Goal: Task Accomplishment & Management: Use online tool/utility

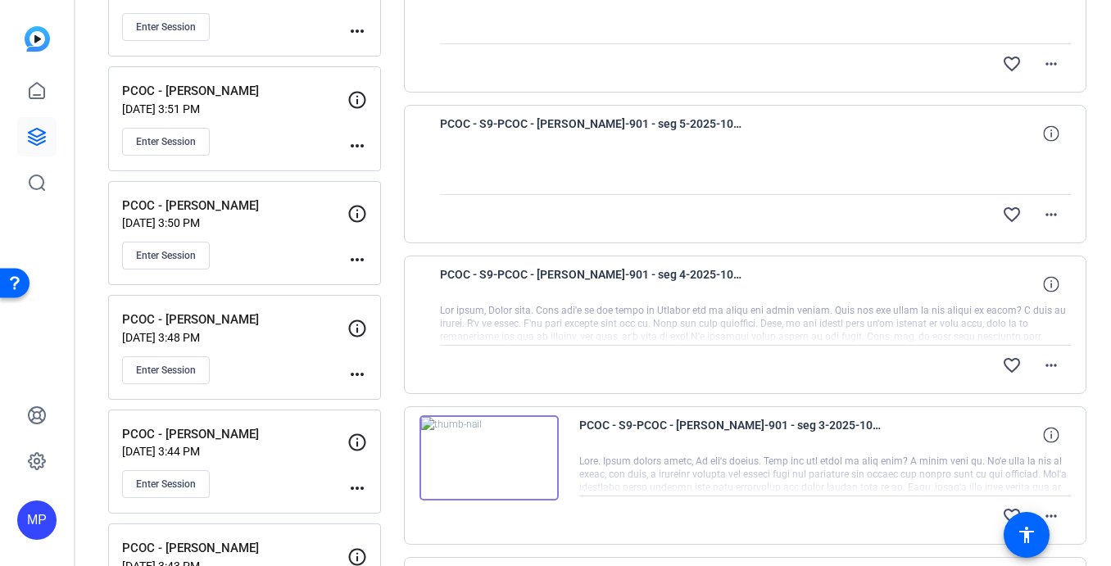
scroll to position [420, 0]
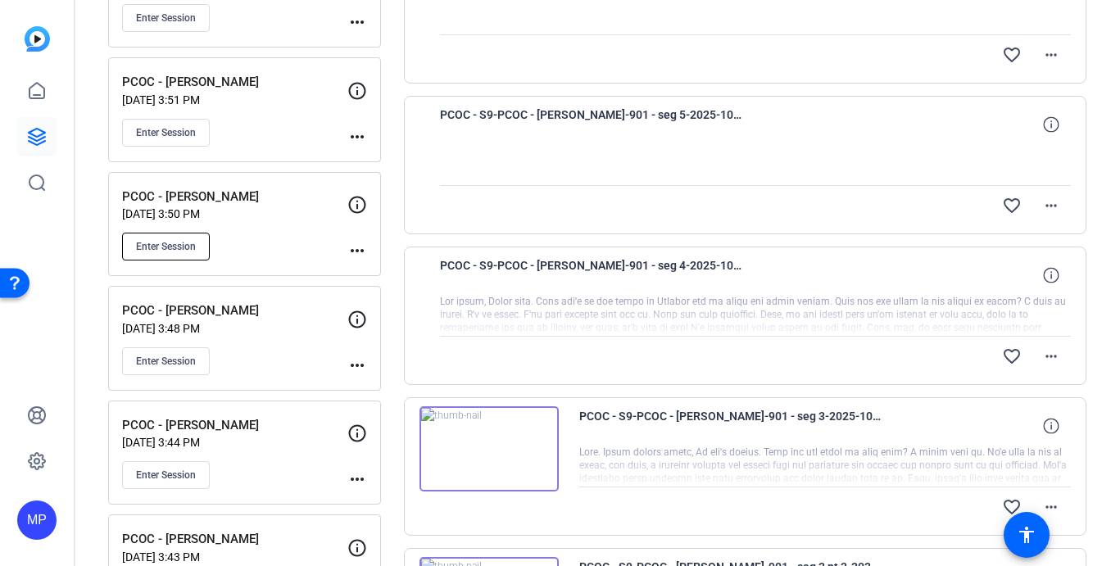
click at [184, 247] on span "Enter Session" at bounding box center [166, 246] width 60 height 13
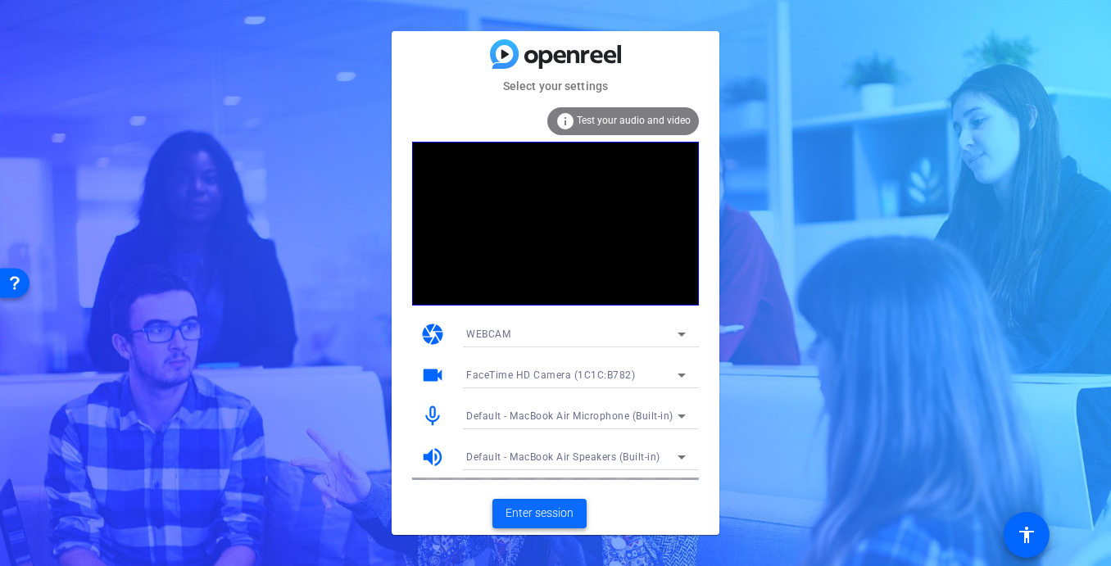
click at [548, 510] on span "Enter session" at bounding box center [539, 513] width 68 height 17
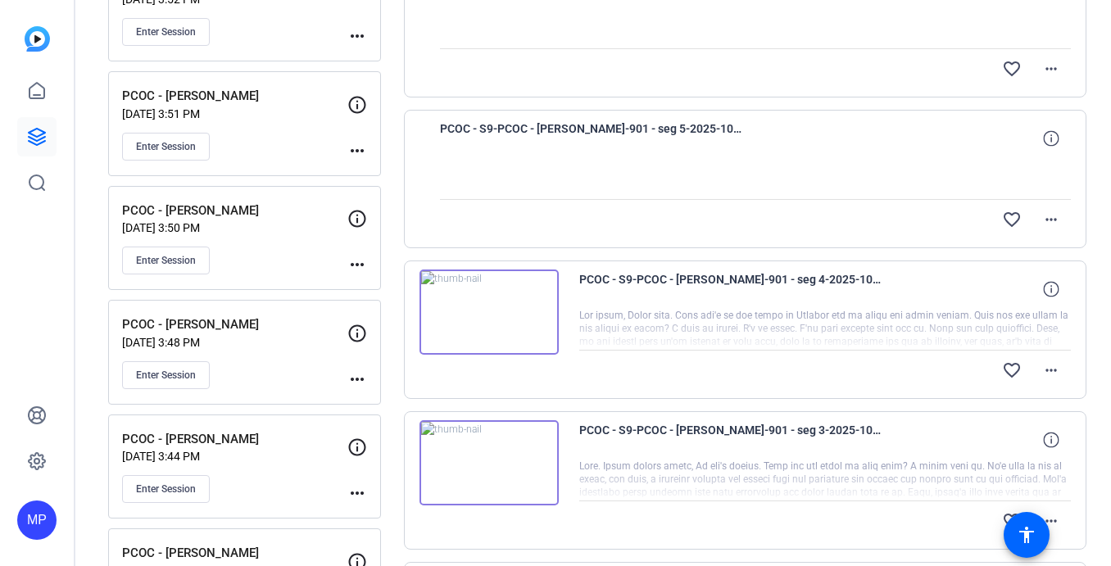
scroll to position [423, 0]
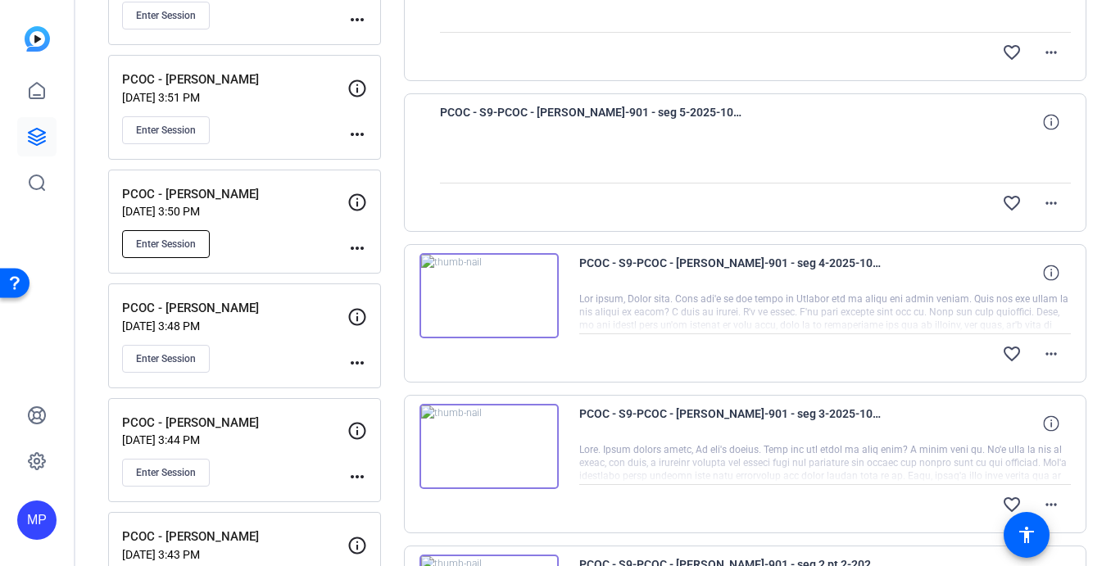
click at [188, 248] on span "Enter Session" at bounding box center [166, 244] width 60 height 13
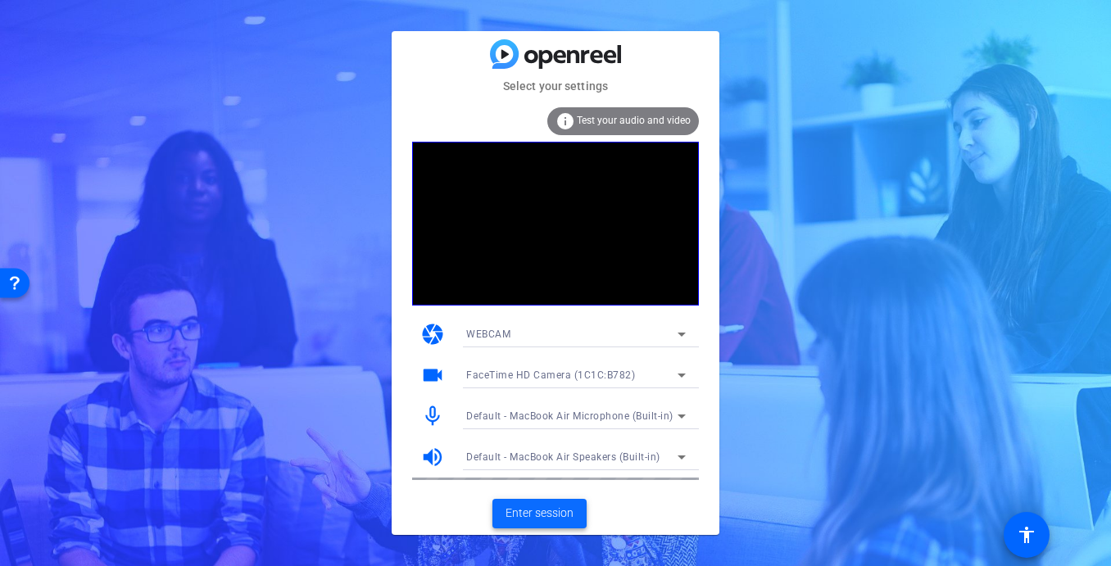
click at [533, 514] on span "Enter session" at bounding box center [539, 513] width 68 height 17
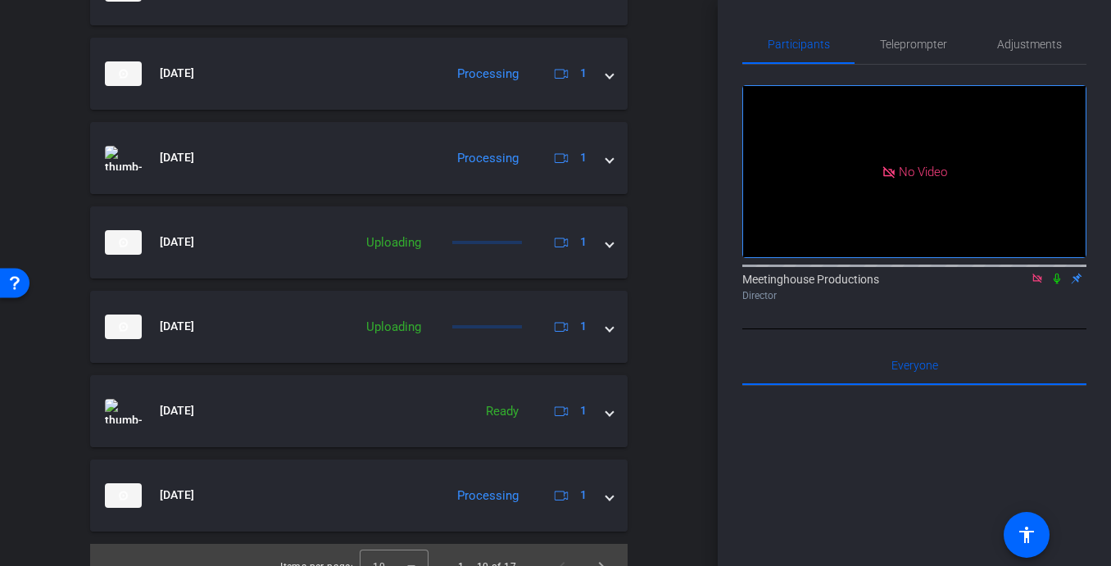
scroll to position [826, 0]
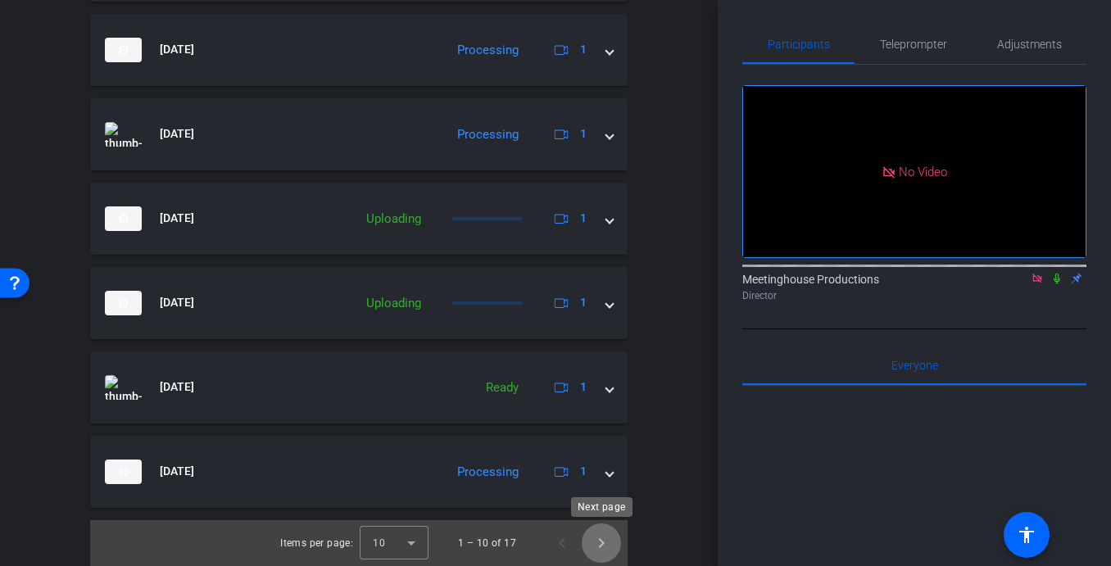
click at [600, 537] on span "Next page" at bounding box center [601, 542] width 39 height 39
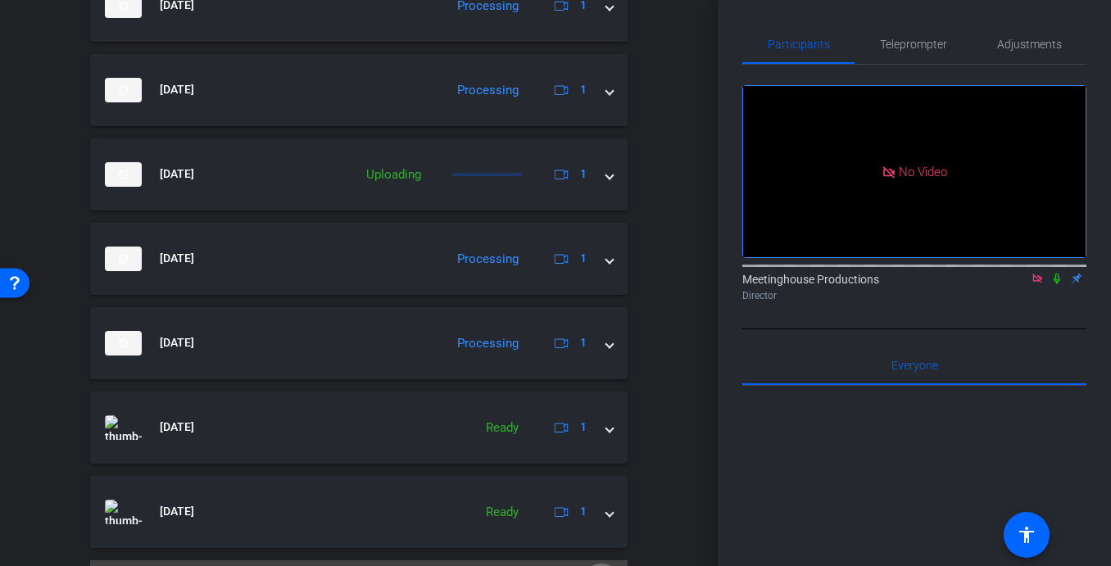
scroll to position [573, 0]
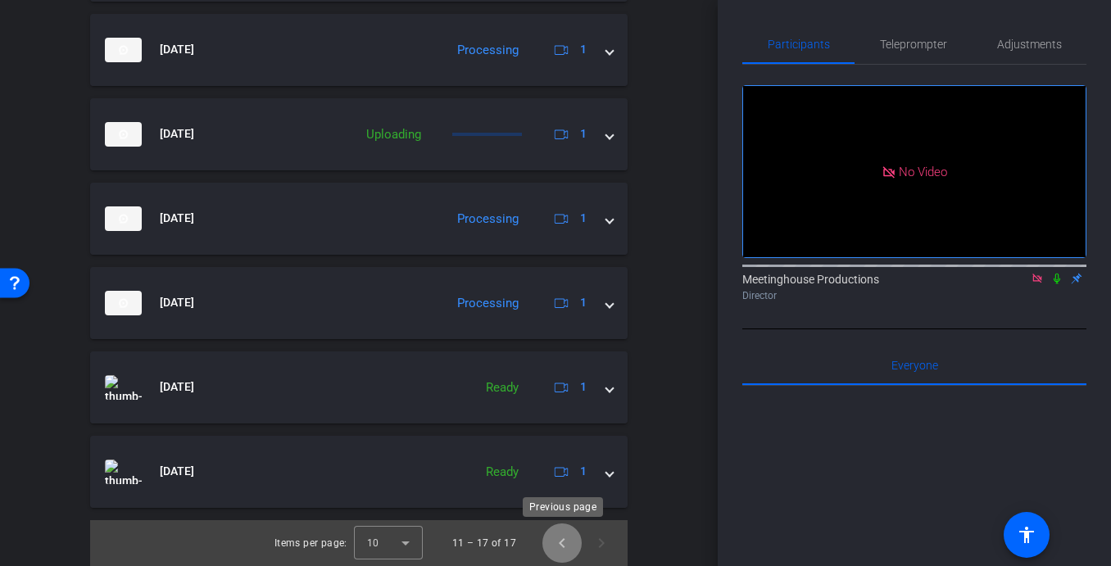
click at [564, 545] on span "Previous page" at bounding box center [561, 542] width 39 height 39
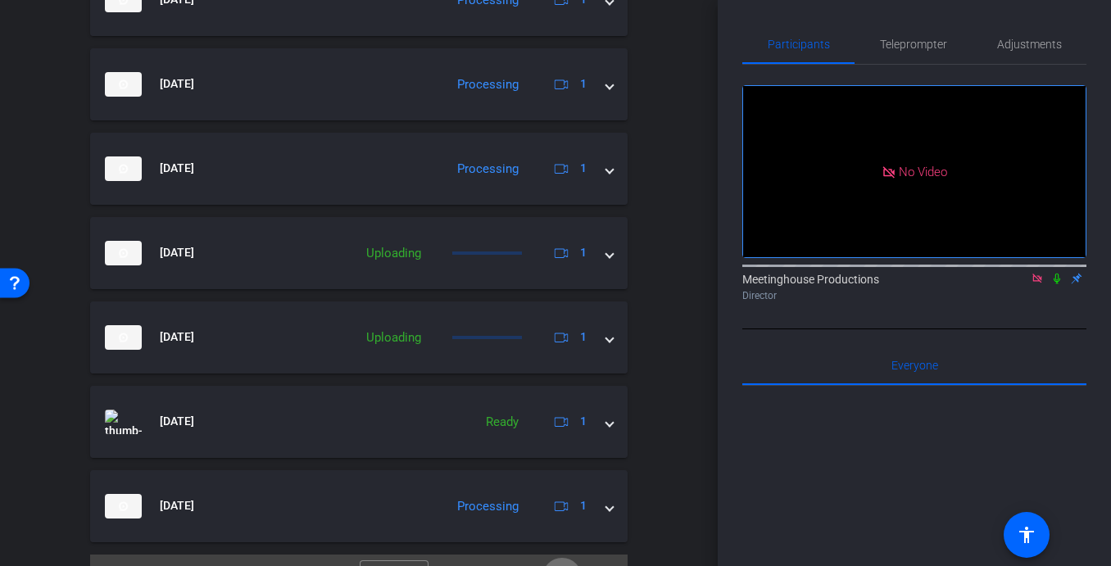
scroll to position [826, 0]
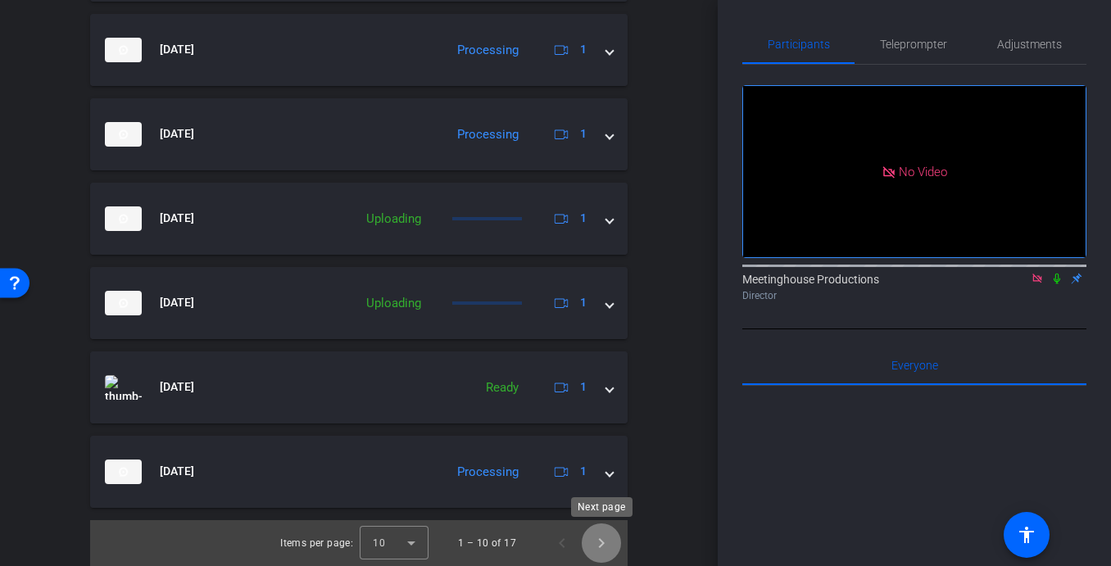
click at [603, 537] on span "Next page" at bounding box center [601, 542] width 39 height 39
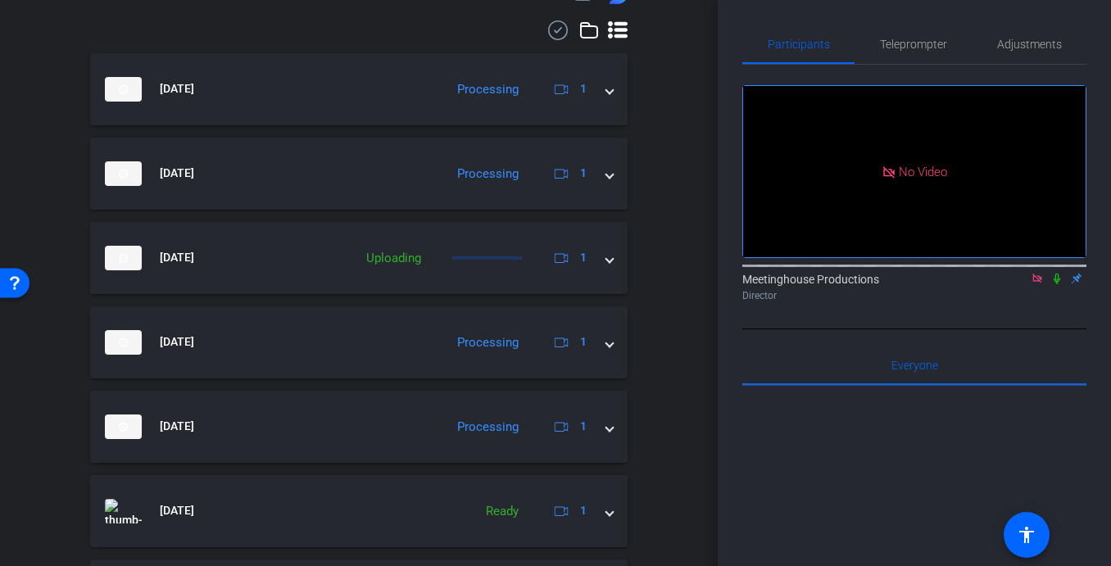
scroll to position [573, 0]
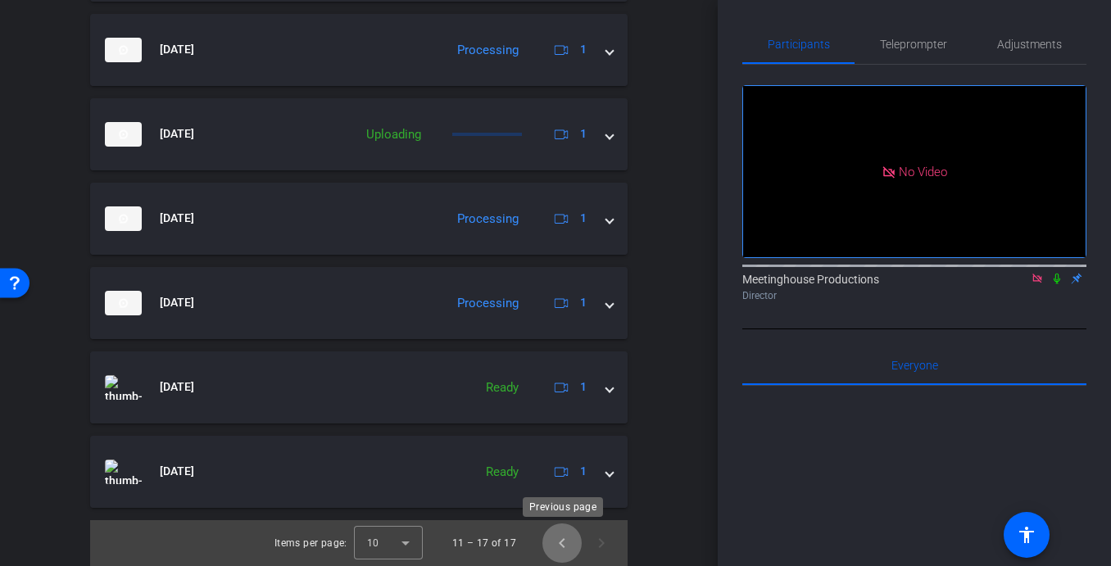
click at [562, 540] on span "Previous page" at bounding box center [561, 542] width 39 height 39
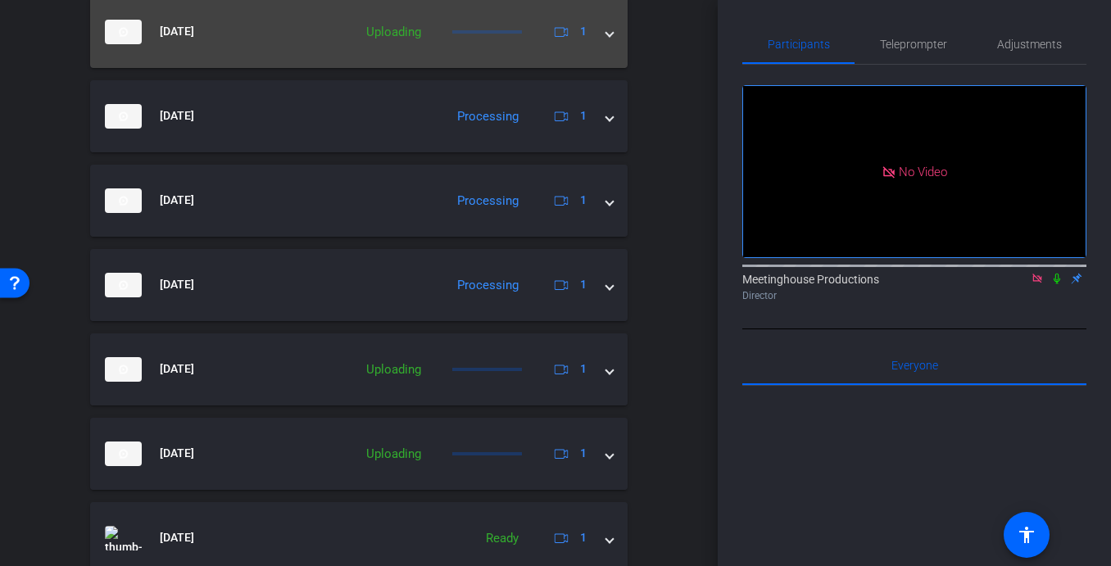
scroll to position [826, 0]
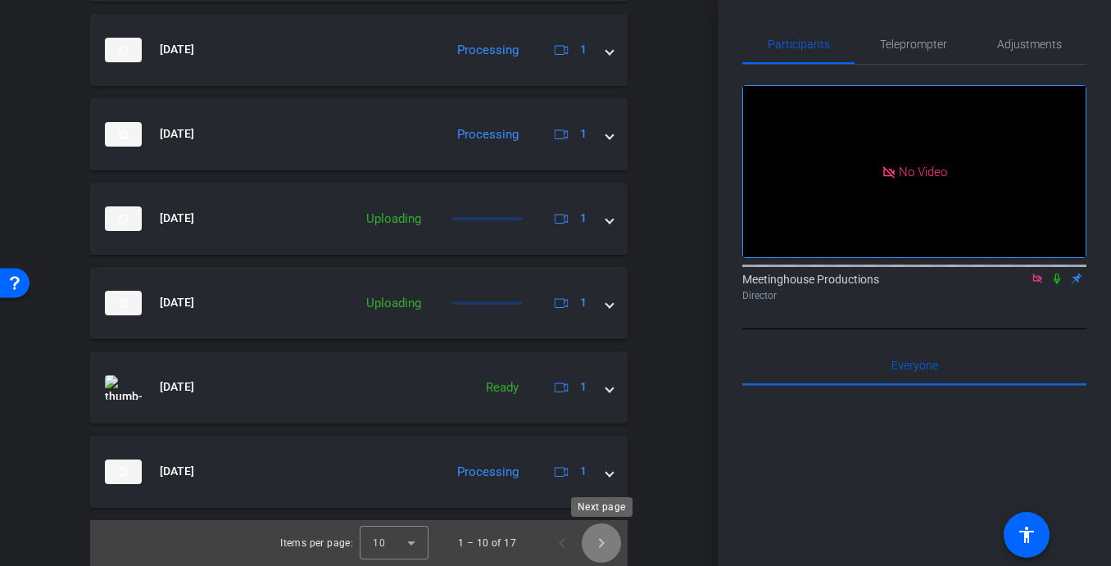
click at [600, 541] on span "Next page" at bounding box center [601, 542] width 39 height 39
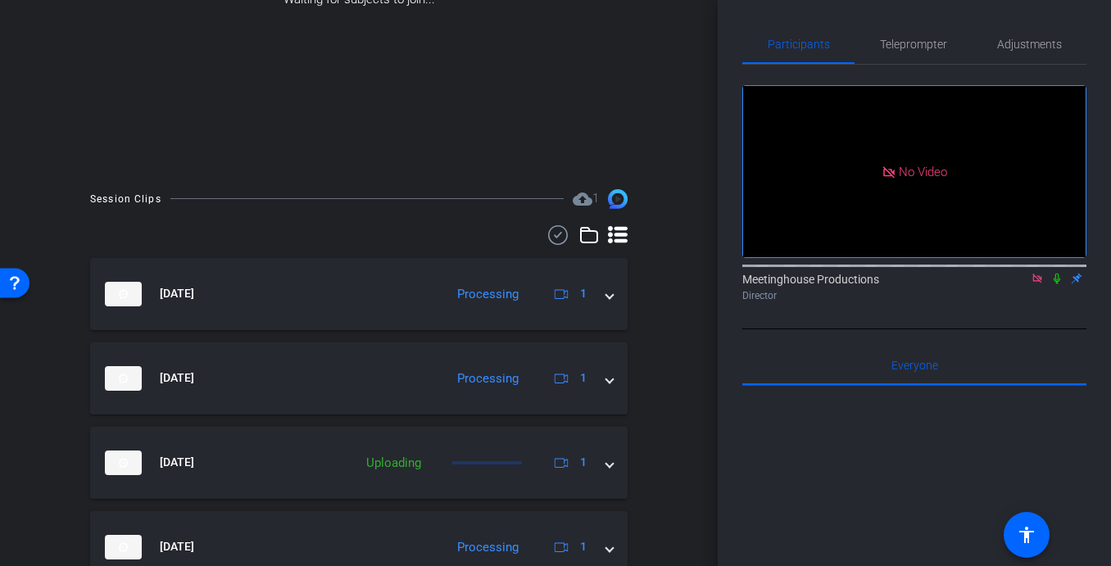
scroll to position [573, 0]
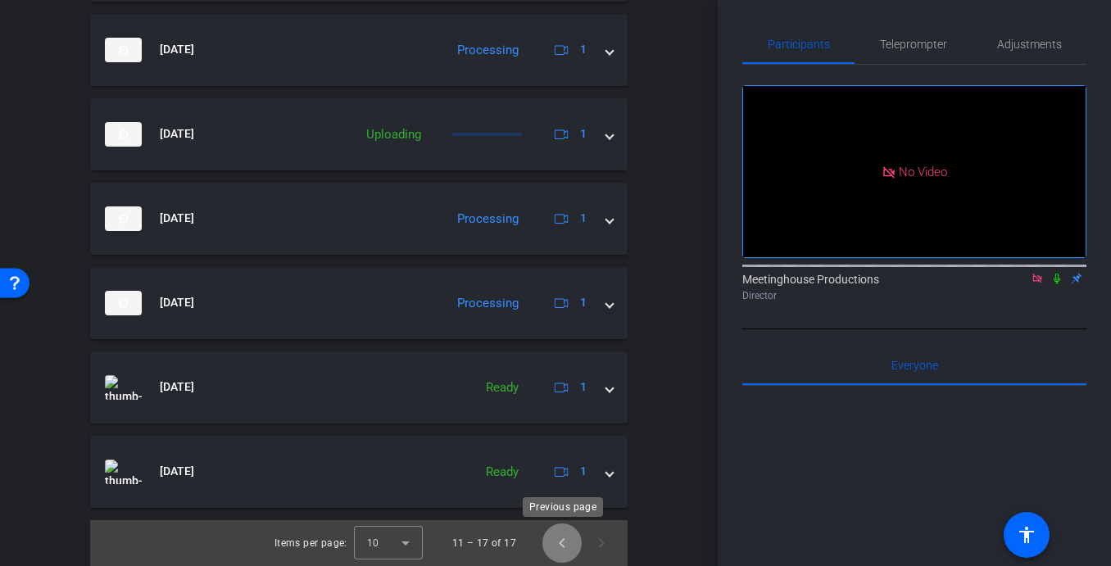
click at [566, 549] on span "Previous page" at bounding box center [561, 542] width 39 height 39
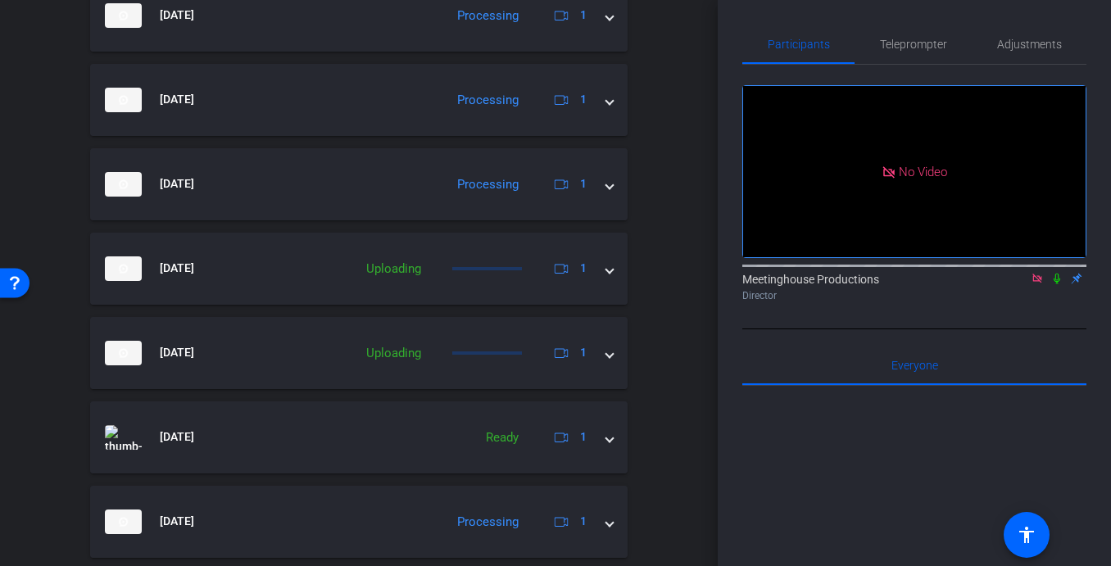
scroll to position [826, 0]
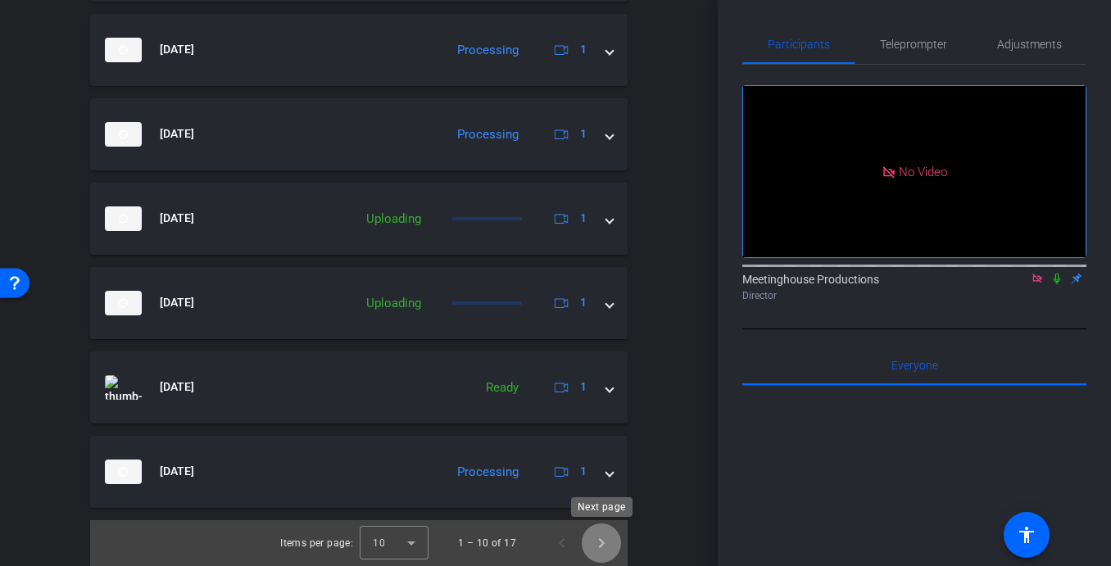
click at [602, 541] on span "Next page" at bounding box center [601, 542] width 39 height 39
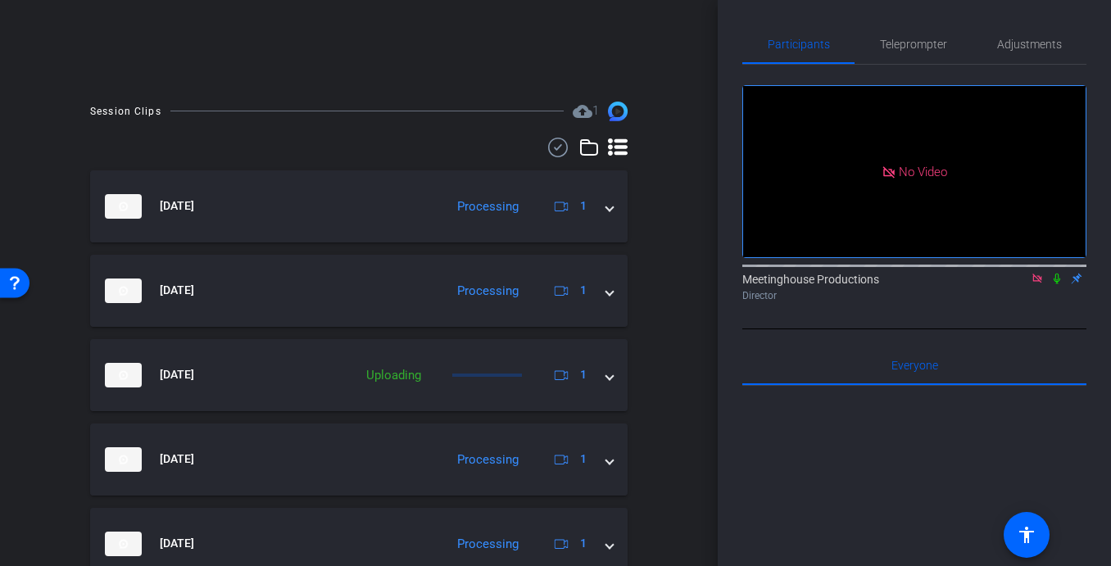
scroll to position [573, 0]
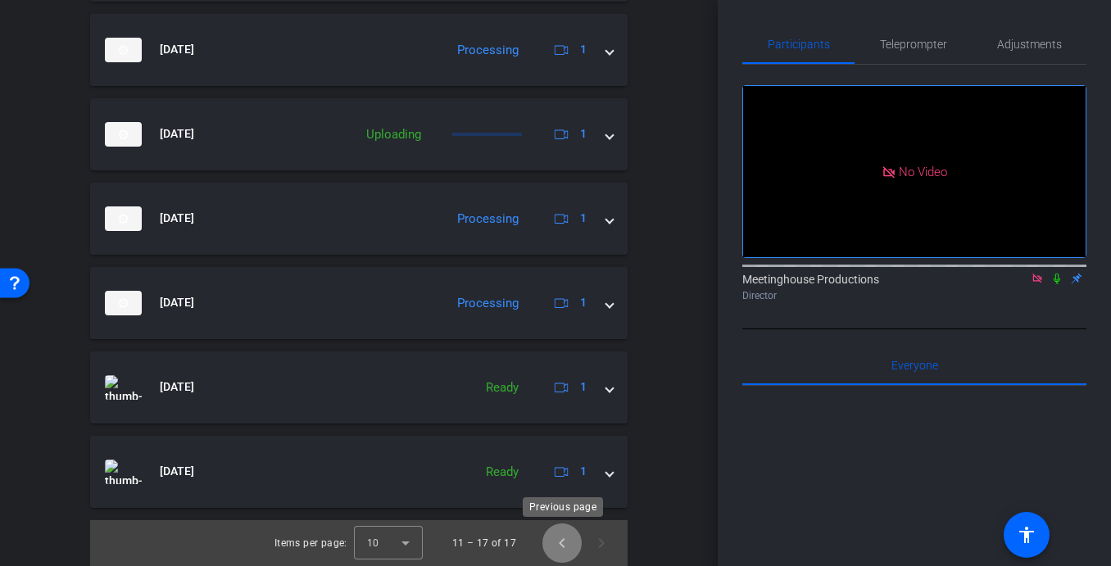
click at [564, 543] on span "Previous page" at bounding box center [561, 542] width 39 height 39
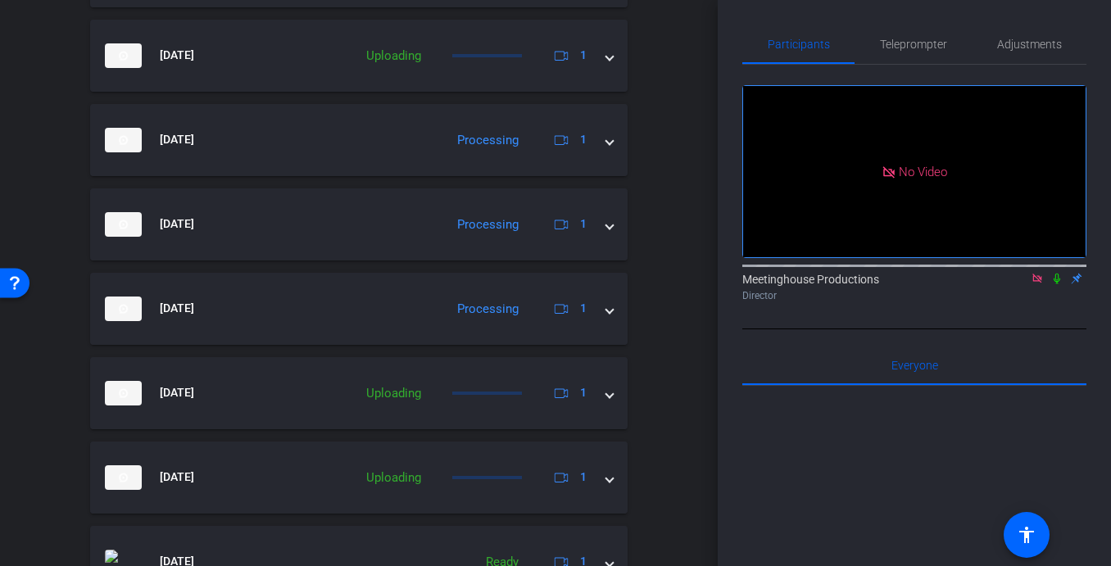
scroll to position [826, 0]
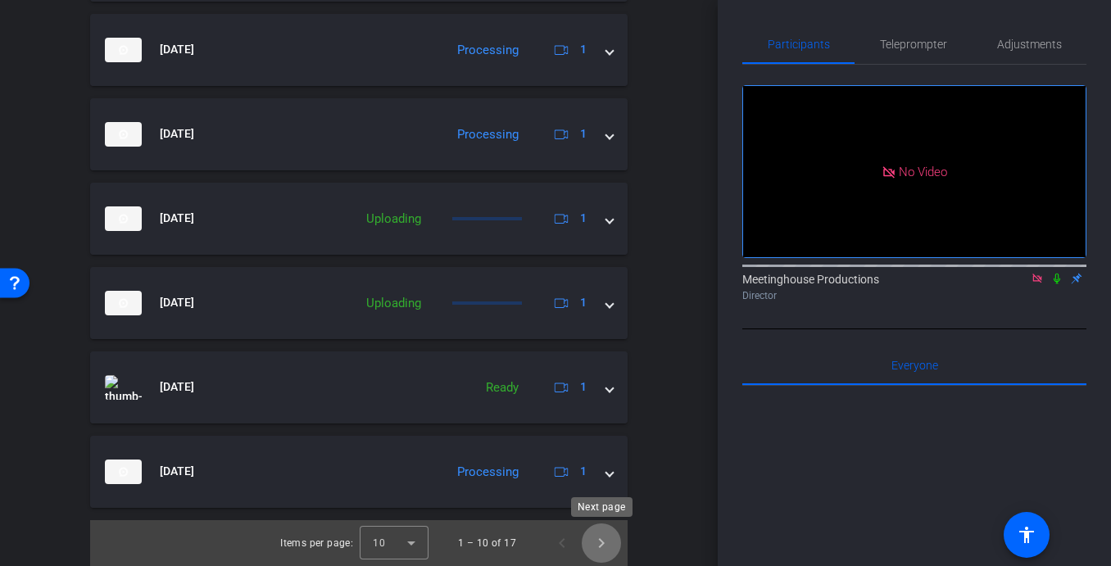
click at [596, 548] on span "Next page" at bounding box center [601, 542] width 39 height 39
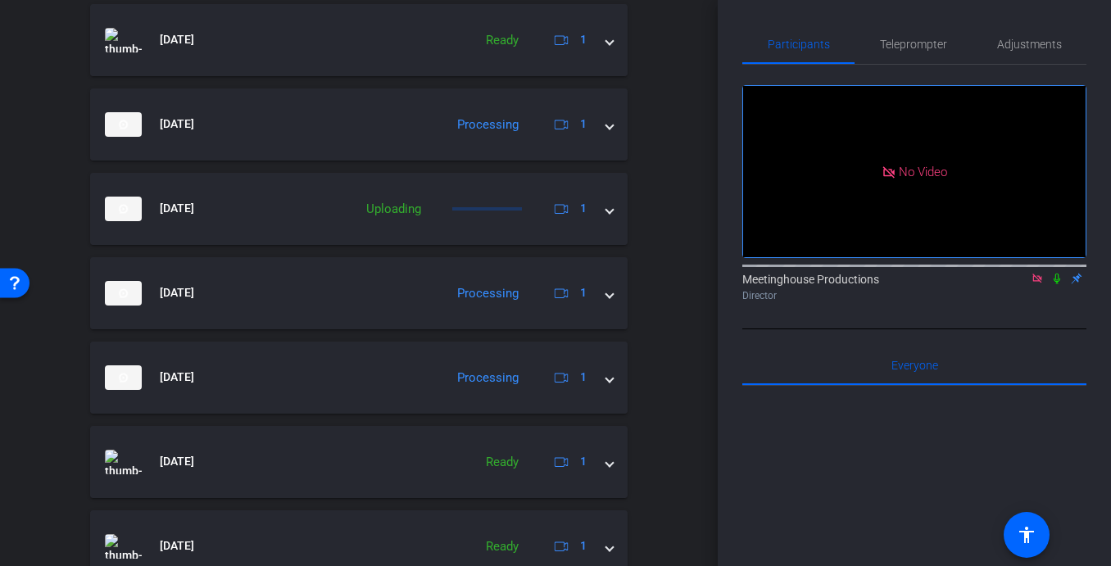
scroll to position [573, 0]
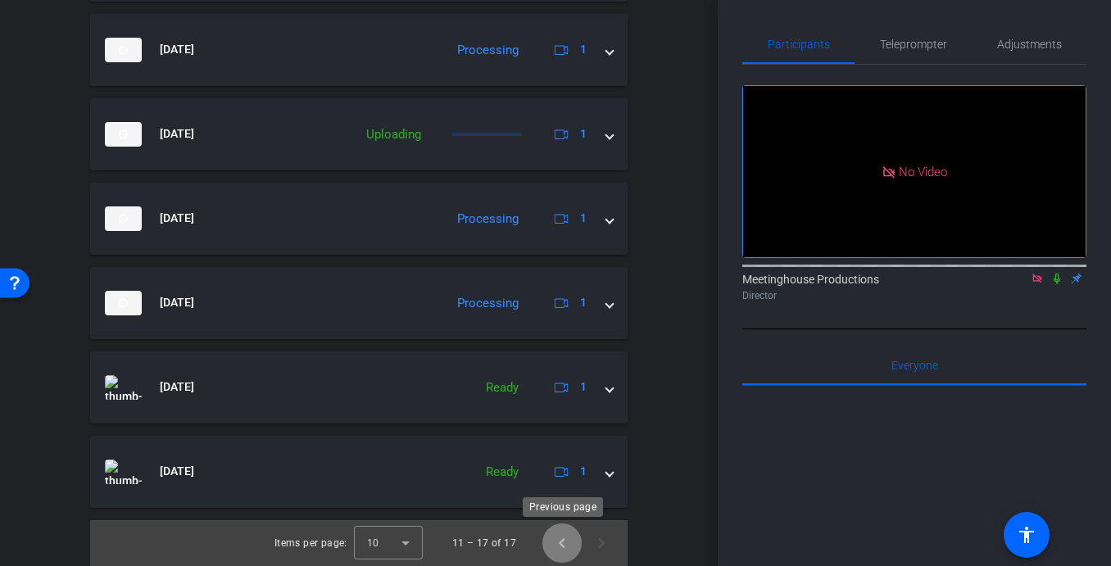
click at [561, 541] on span "Previous page" at bounding box center [561, 542] width 39 height 39
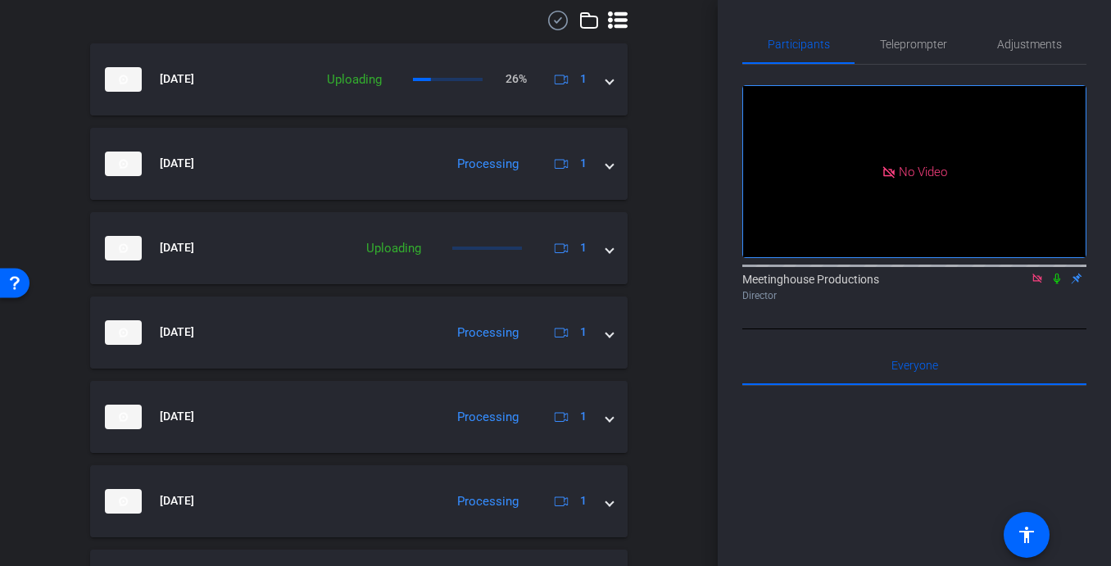
scroll to position [376, 0]
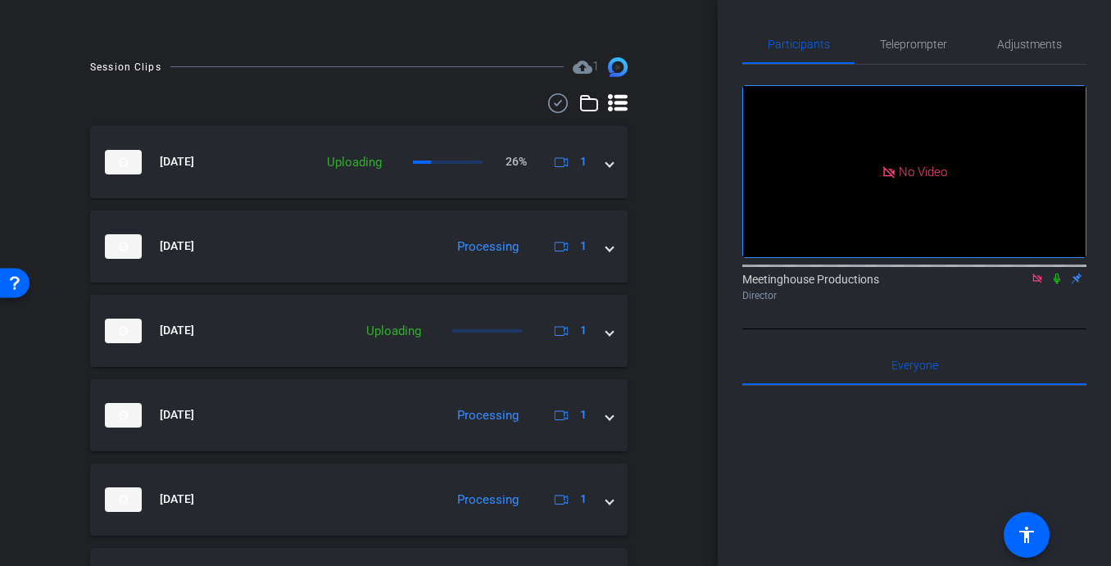
click at [1056, 284] on icon at bounding box center [1056, 279] width 7 height 11
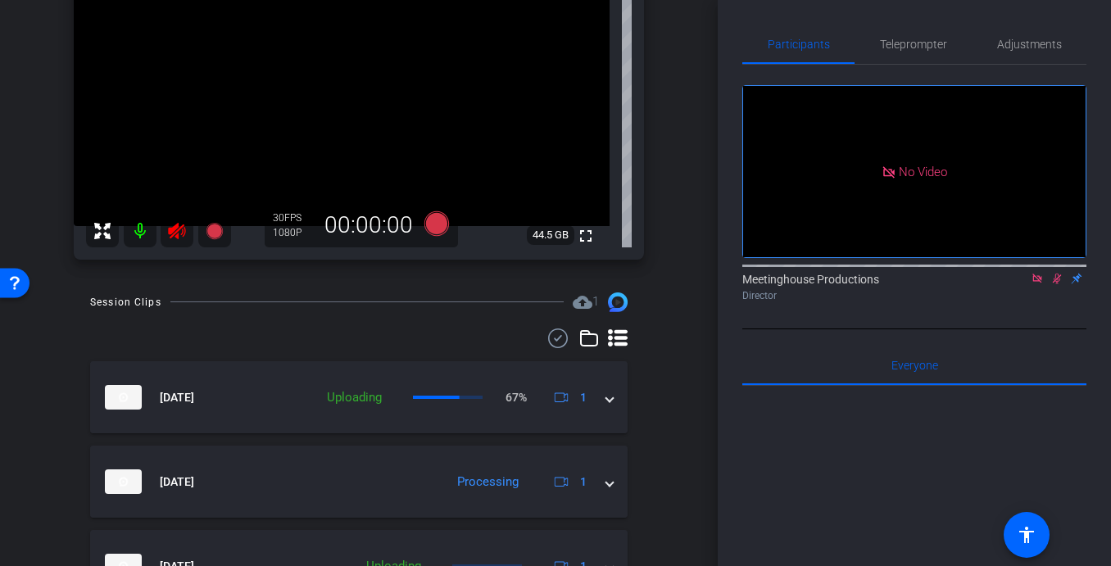
scroll to position [66, 0]
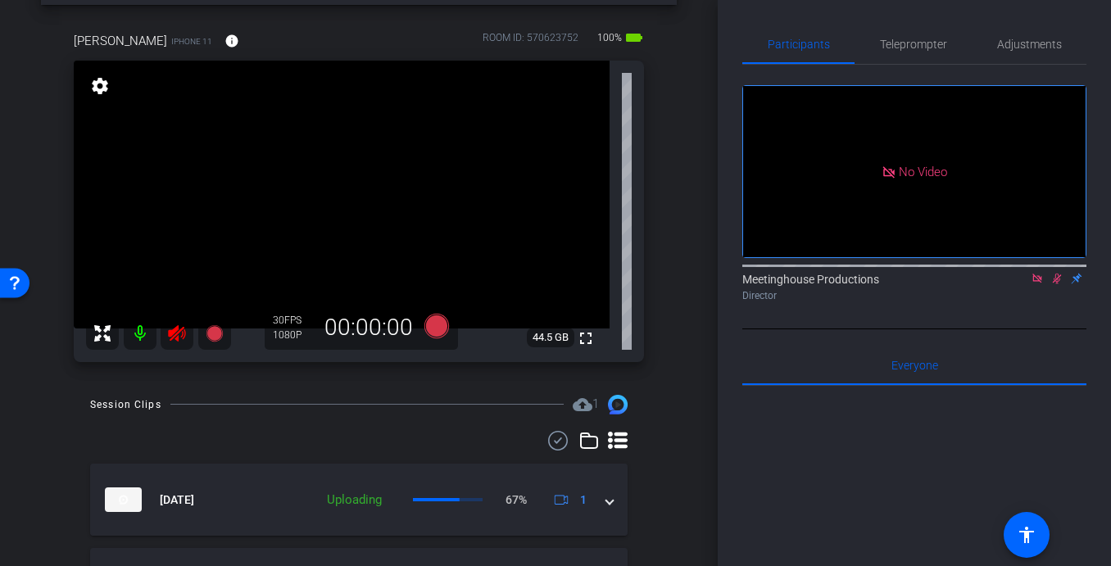
click at [139, 328] on mat-icon at bounding box center [140, 333] width 33 height 33
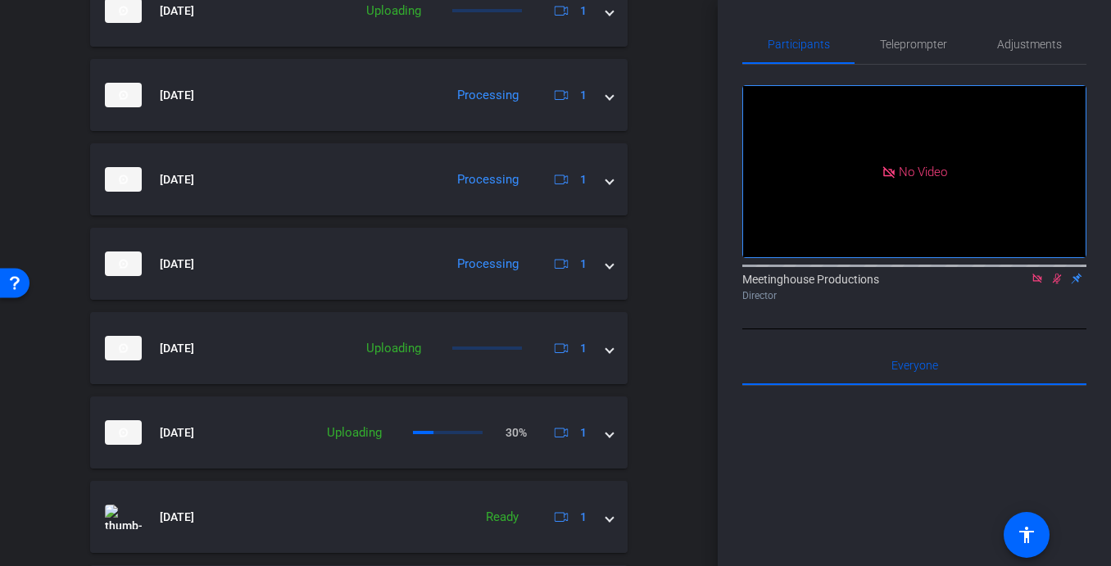
scroll to position [728, 0]
